Goal: Find specific page/section

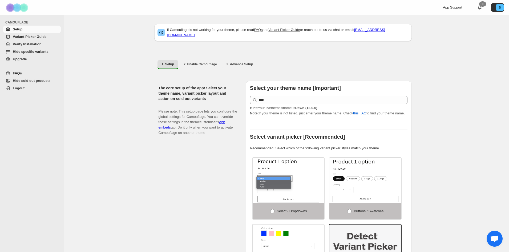
click at [19, 59] on span "Upgrade" at bounding box center [20, 59] width 14 height 4
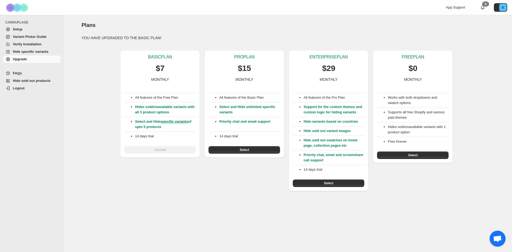
click at [24, 30] on span "Setup" at bounding box center [36, 29] width 47 height 5
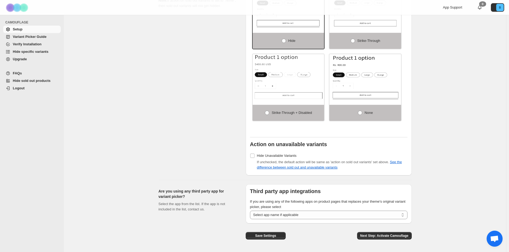
scroll to position [358, 0]
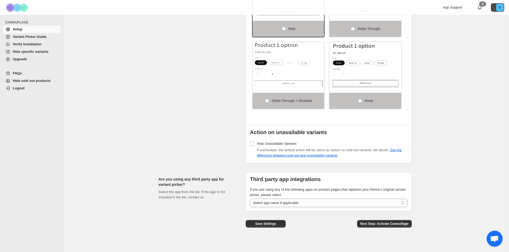
click at [499, 11] on button "B" at bounding box center [497, 7] width 13 height 9
click at [500, 8] on icon "B" at bounding box center [499, 7] width 7 height 7
click at [459, 8] on span "App Support" at bounding box center [452, 7] width 19 height 4
